Goal: Task Accomplishment & Management: Use online tool/utility

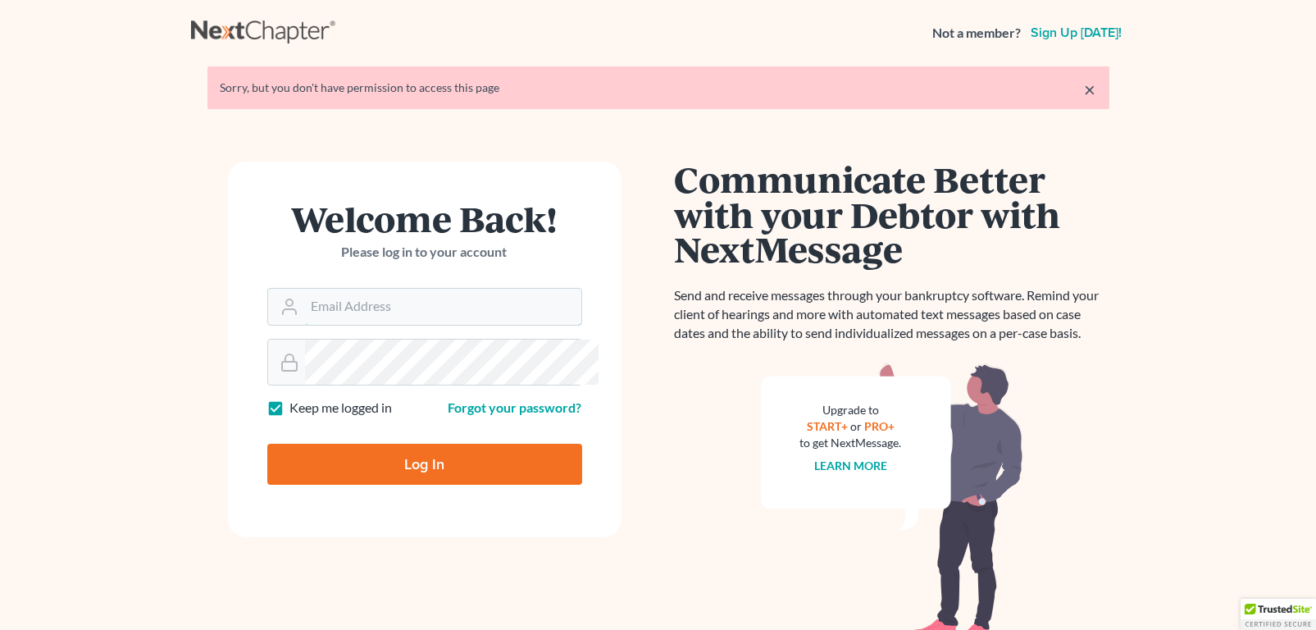
type input "charrise.whplawoffice@gmail.com"
click at [435, 485] on input "Log In" at bounding box center [424, 464] width 315 height 41
type input "Thinking..."
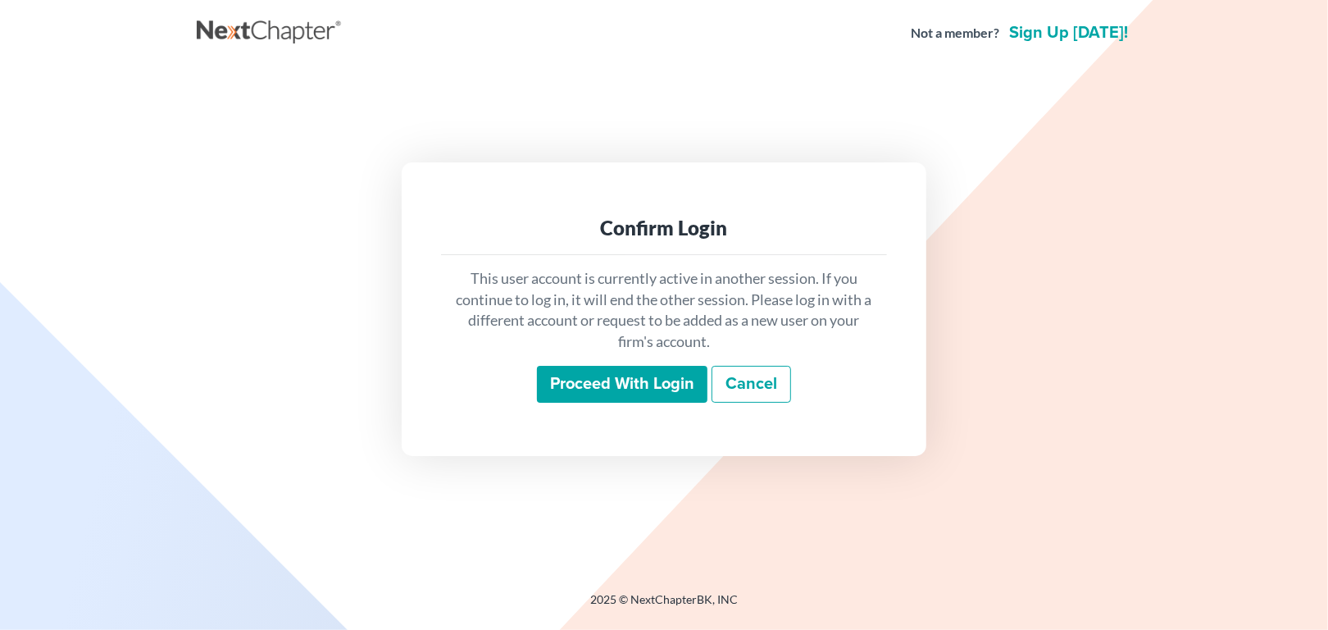
click at [580, 401] on input "Proceed with login" at bounding box center [622, 385] width 171 height 38
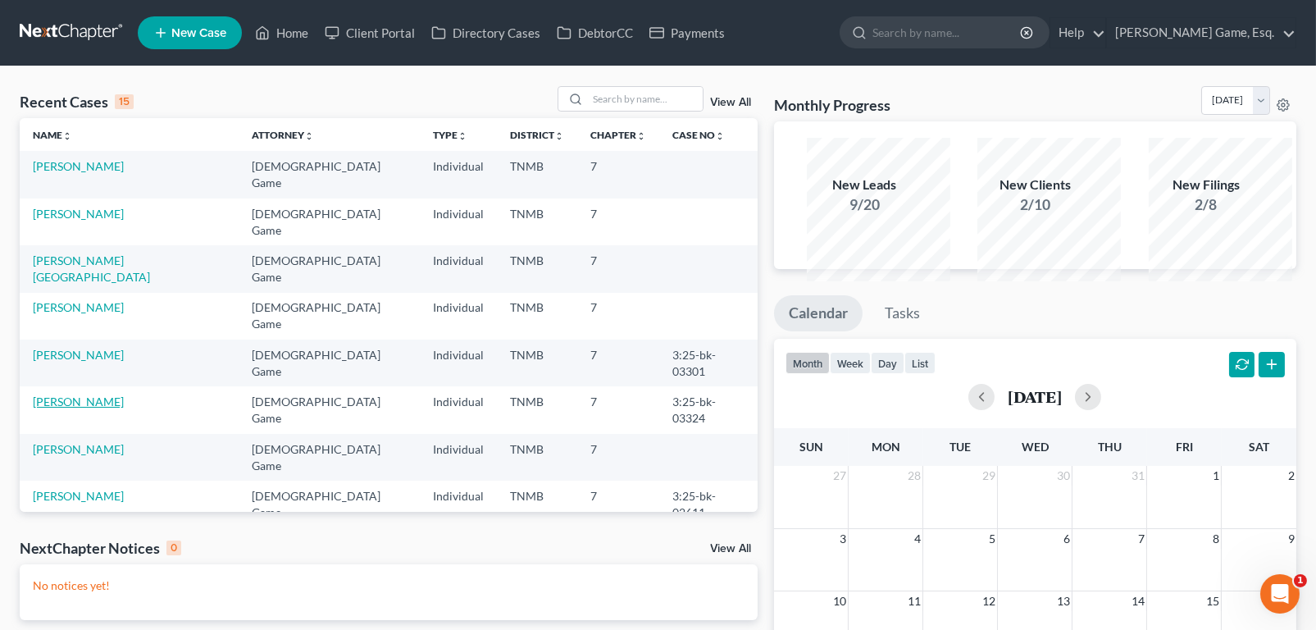
click at [79, 408] on link "[PERSON_NAME]" at bounding box center [78, 401] width 91 height 14
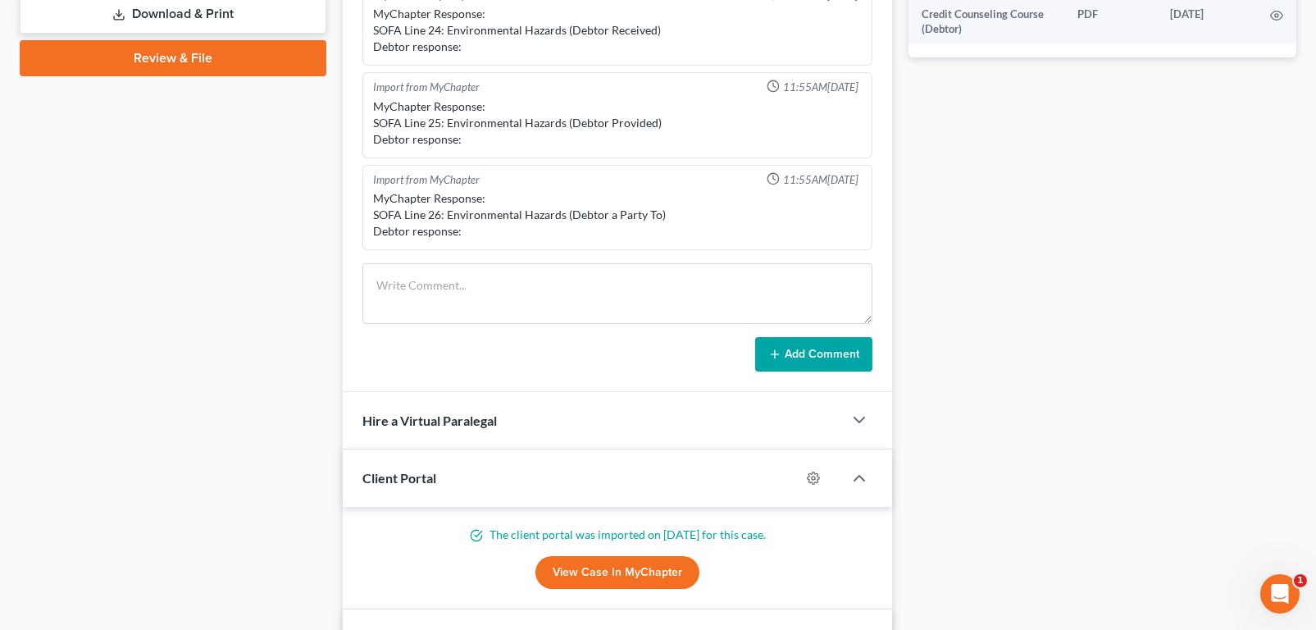
scroll to position [1066, 0]
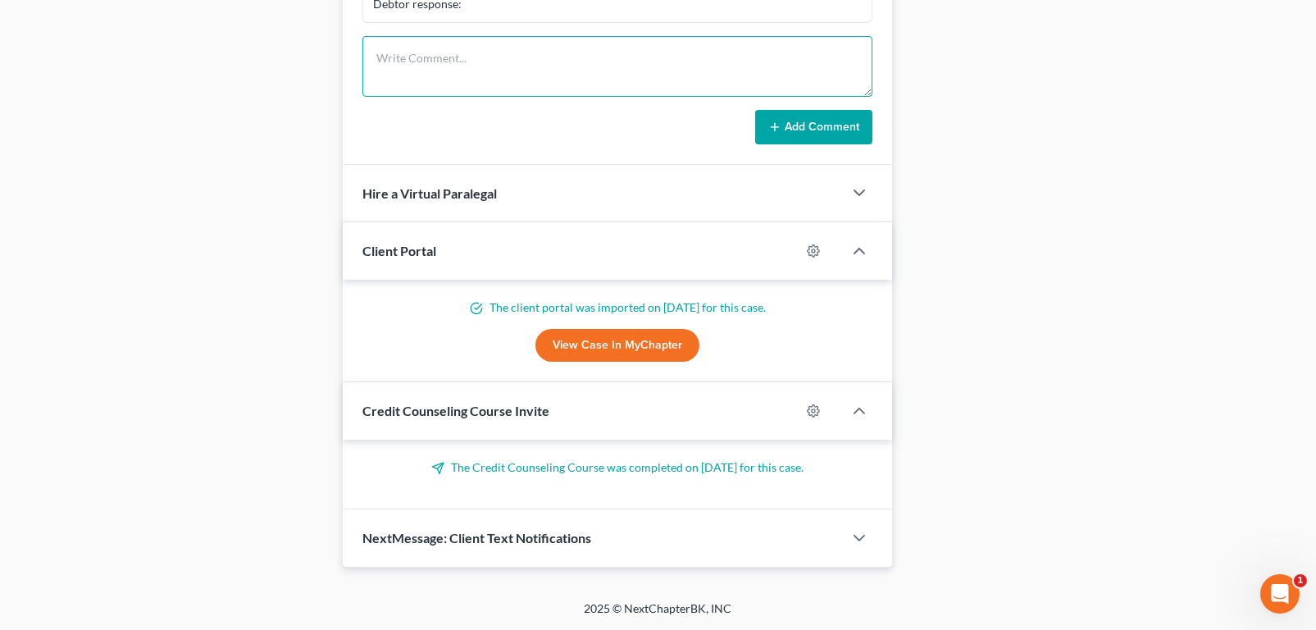
click at [432, 97] on textarea at bounding box center [617, 66] width 510 height 61
type textarea "All docs sent to trustee and US Trustee"
click at [812, 144] on button "Add Comment" at bounding box center [813, 127] width 117 height 34
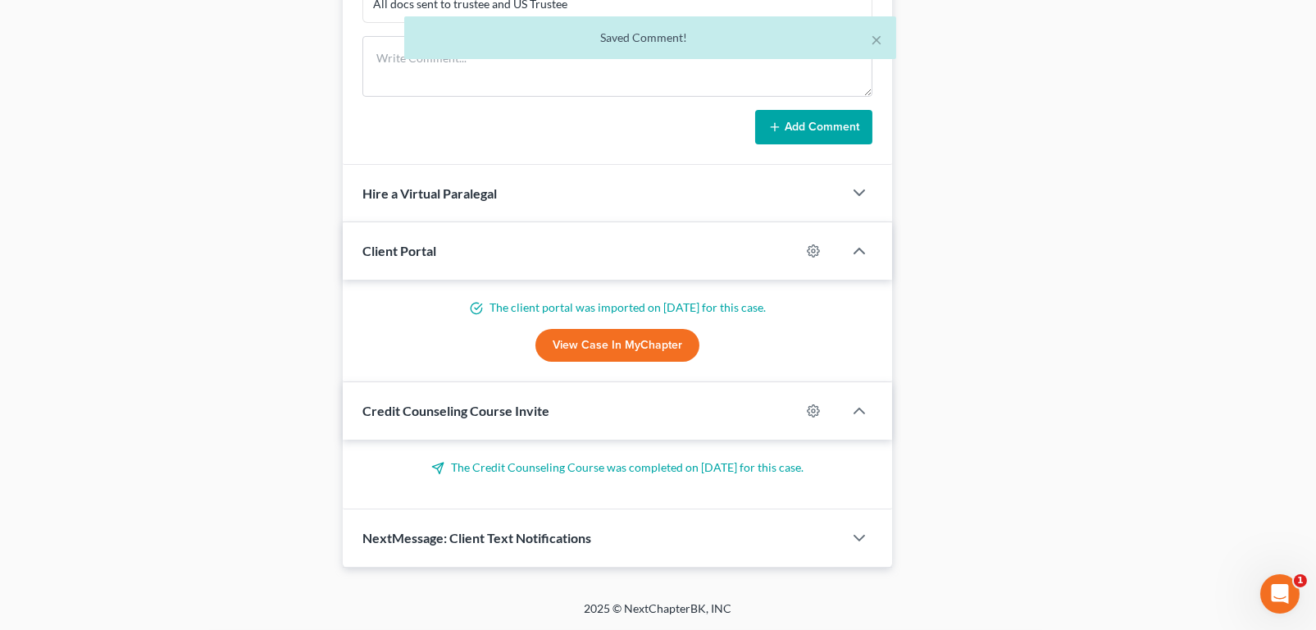
scroll to position [425, 0]
